Goal: Task Accomplishment & Management: Complete application form

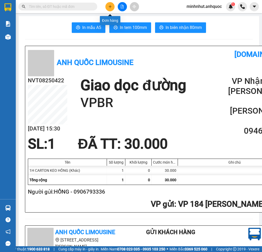
click at [111, 6] on icon "plus" at bounding box center [110, 7] width 4 height 4
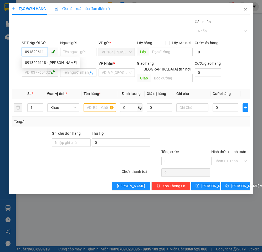
type input "0918206118"
click at [45, 64] on div "0918206118 - [PERSON_NAME]" at bounding box center [51, 63] width 52 height 6
type input "[PERSON_NAME]"
type input "0814352514"
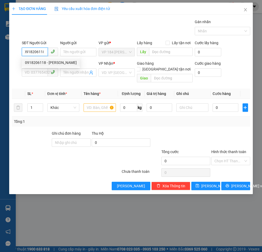
type input "CHỊ NGA"
type input "VPVT"
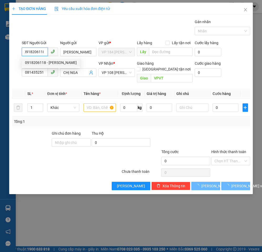
type input "20.000"
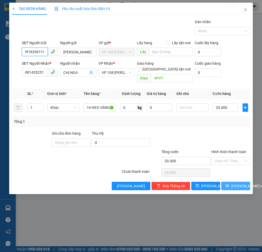
type input "0918206118"
click at [235, 183] on span "[PERSON_NAME] và In" at bounding box center [249, 186] width 37 height 6
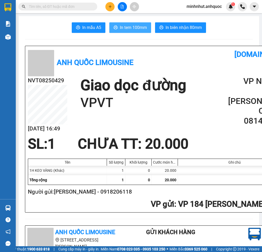
click at [131, 26] on span "In tem 100mm" at bounding box center [133, 27] width 27 height 7
